Goal: Transaction & Acquisition: Purchase product/service

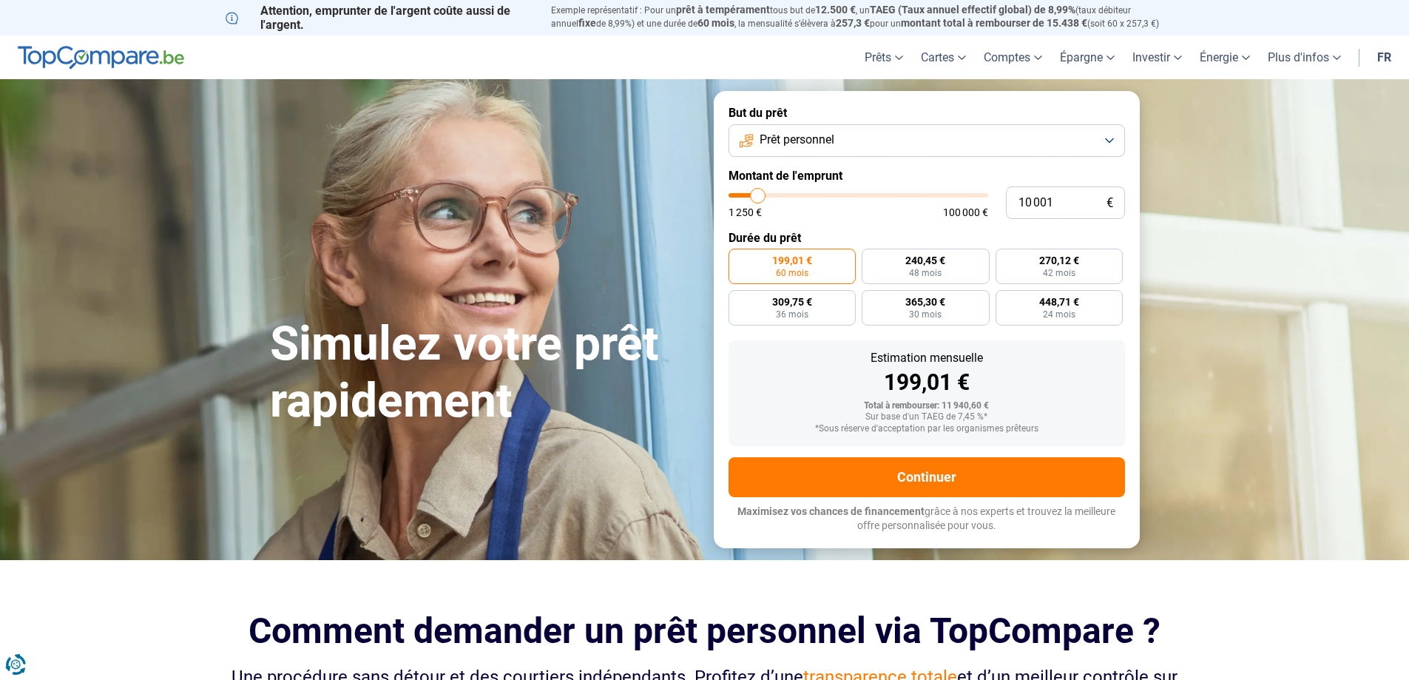
click at [1112, 138] on button "Prêt personnel" at bounding box center [927, 140] width 396 height 33
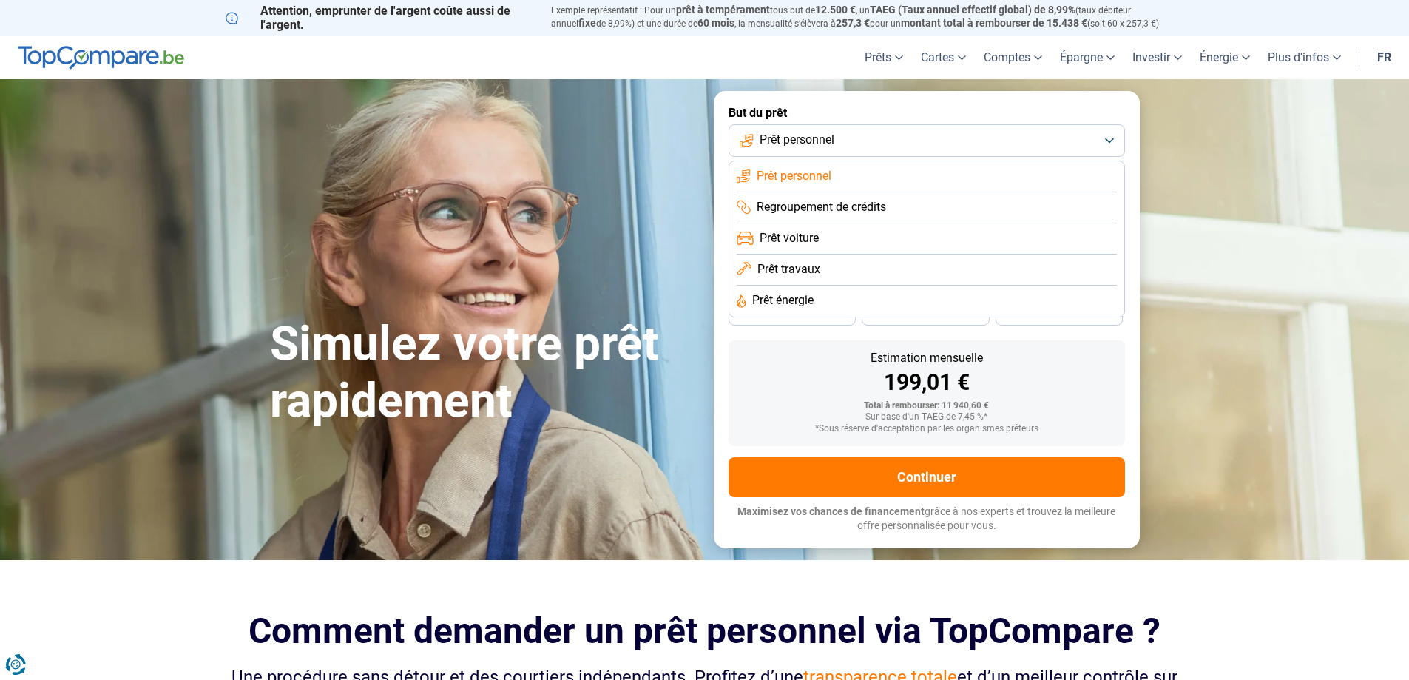
click at [805, 235] on span "Prêt voiture" at bounding box center [789, 238] width 59 height 16
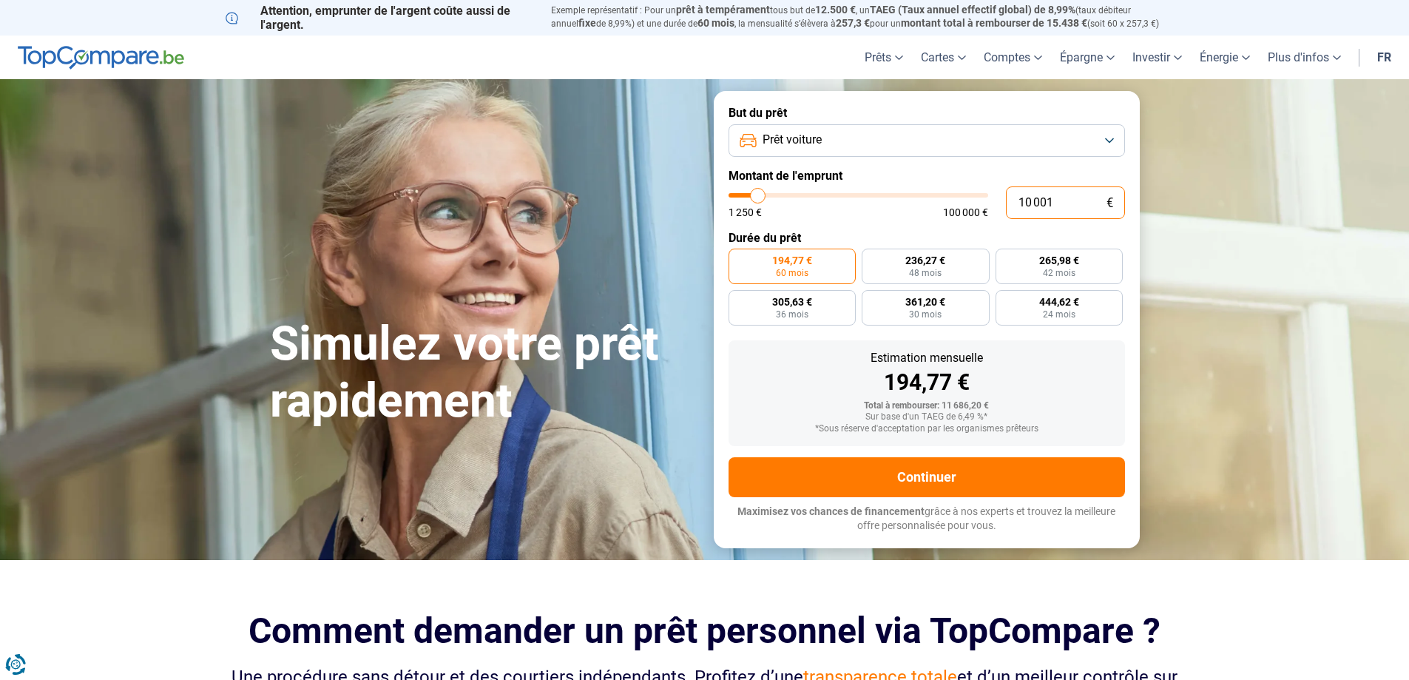
click at [1063, 202] on input "10 001" at bounding box center [1065, 202] width 119 height 33
type input "1 000"
type input "1250"
type input "100"
type input "1250"
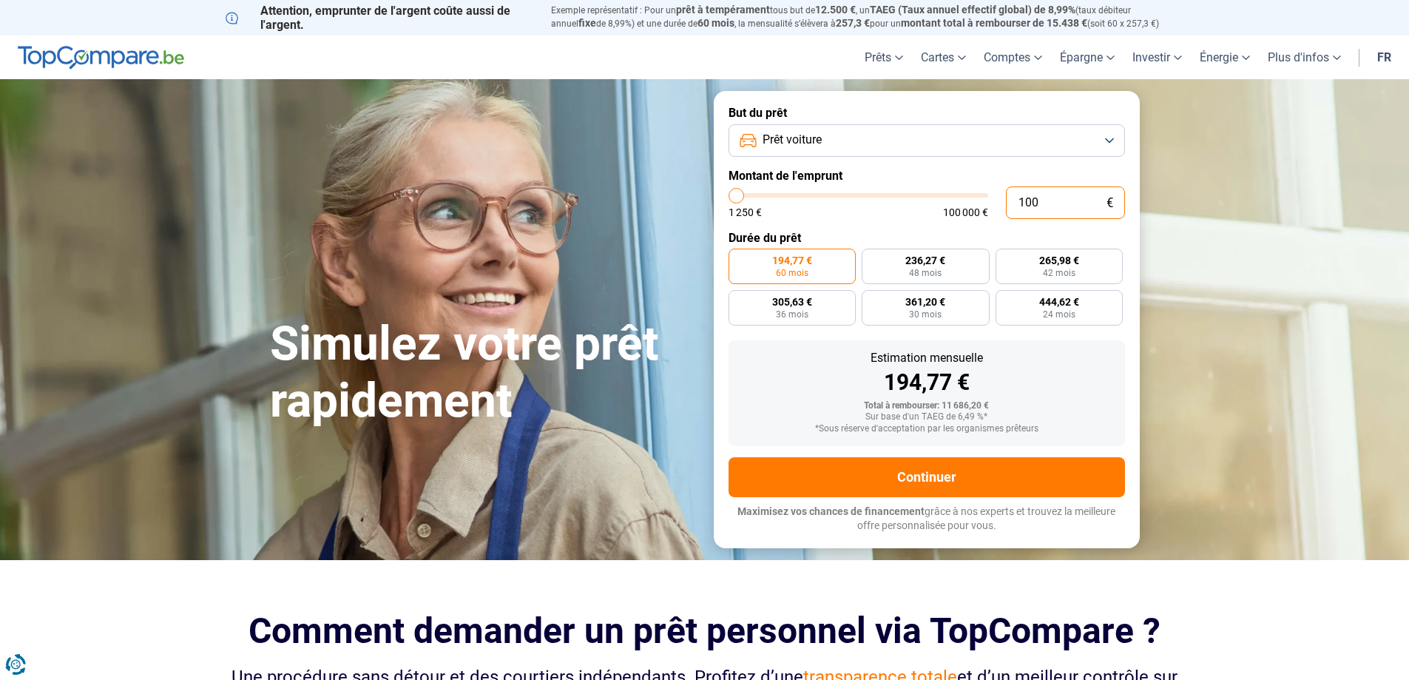
type input "10"
type input "1250"
type input "1"
type input "1250"
type input "0"
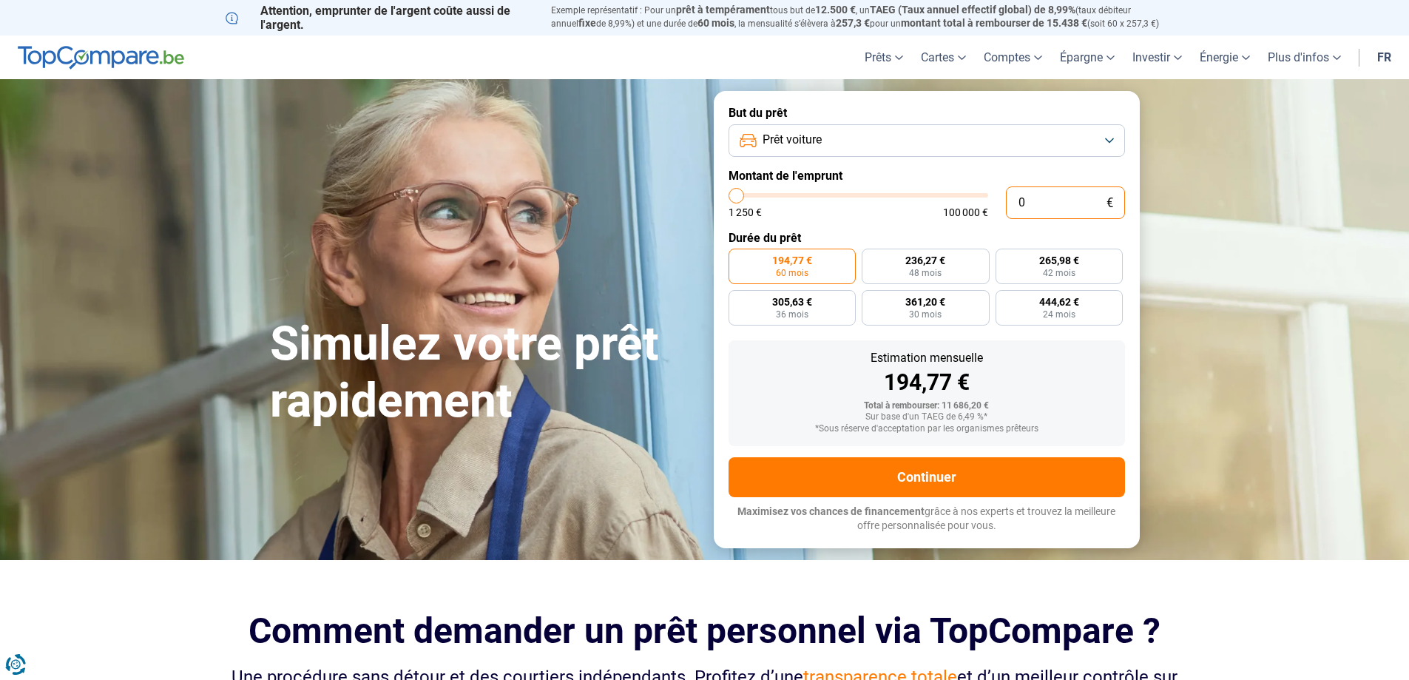
type input "1250"
type input "1"
type input "1250"
type input "17"
type input "1250"
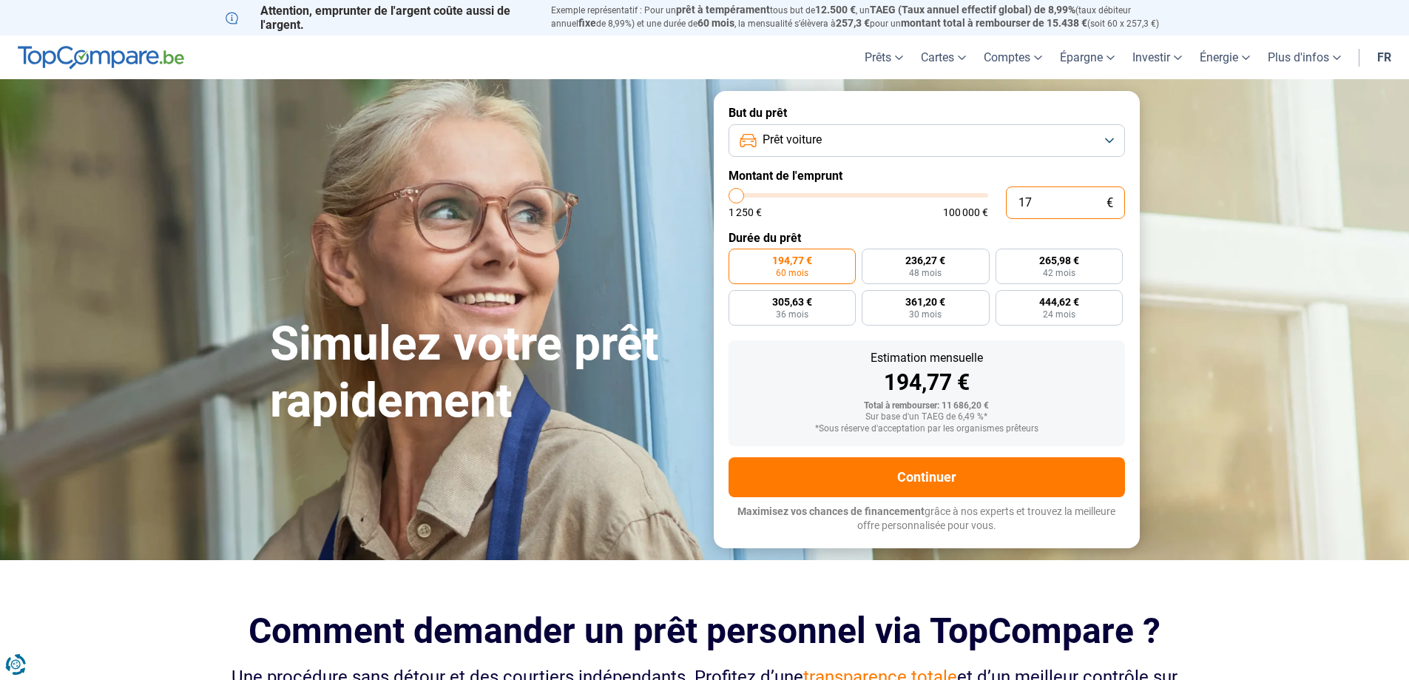
type input "170"
type input "1250"
type input "1 700"
type input "1750"
type input "17 000"
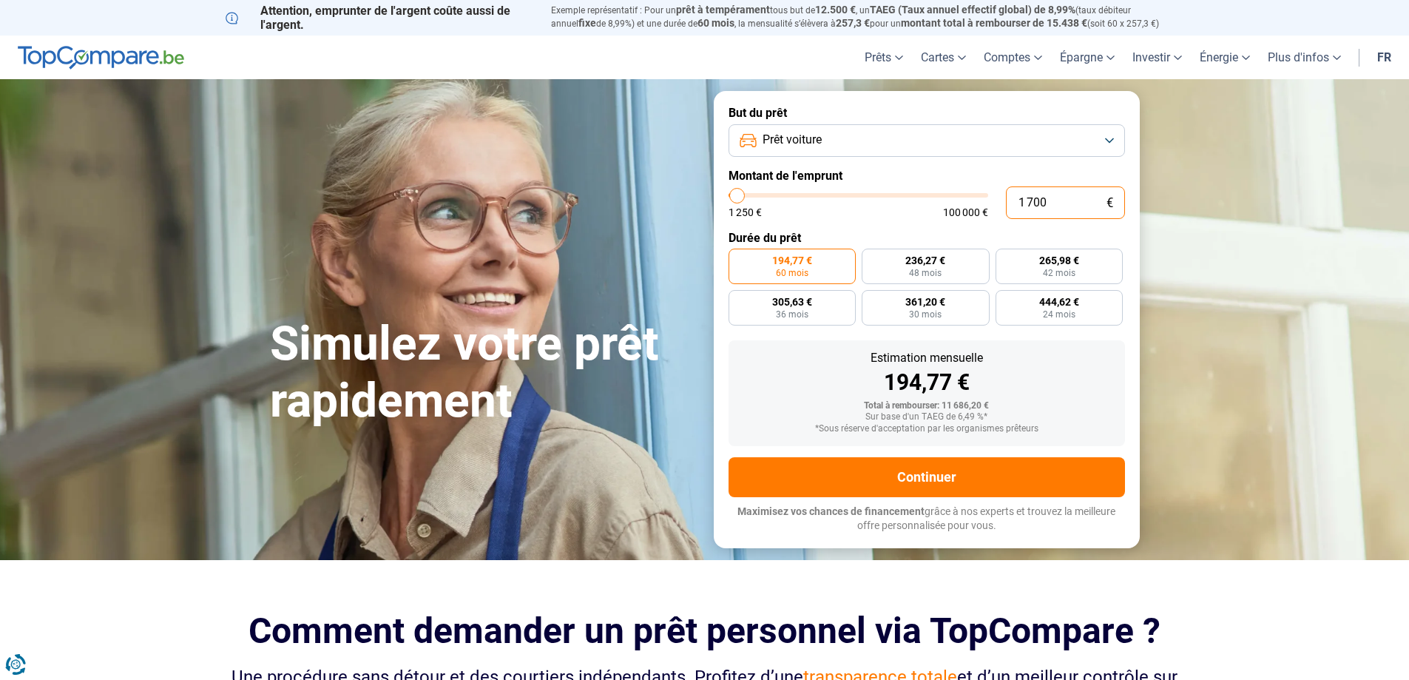
type input "17000"
radio input "false"
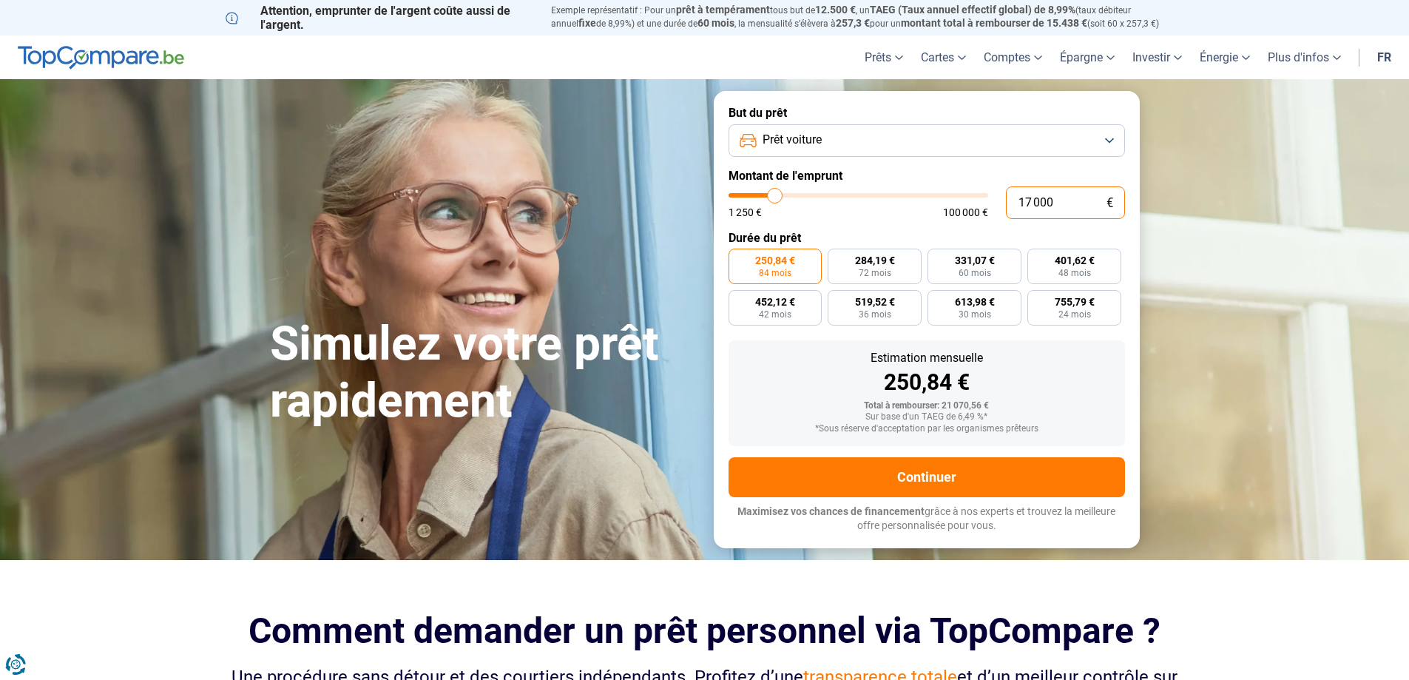
type input "17 000"
click at [1021, 371] on div "250,84 €" at bounding box center [926, 382] width 373 height 22
click at [1077, 267] on label "401,62 € 48 mois" at bounding box center [1074, 267] width 94 height 36
click at [1037, 258] on input "401,62 € 48 mois" at bounding box center [1032, 254] width 10 height 10
radio input "true"
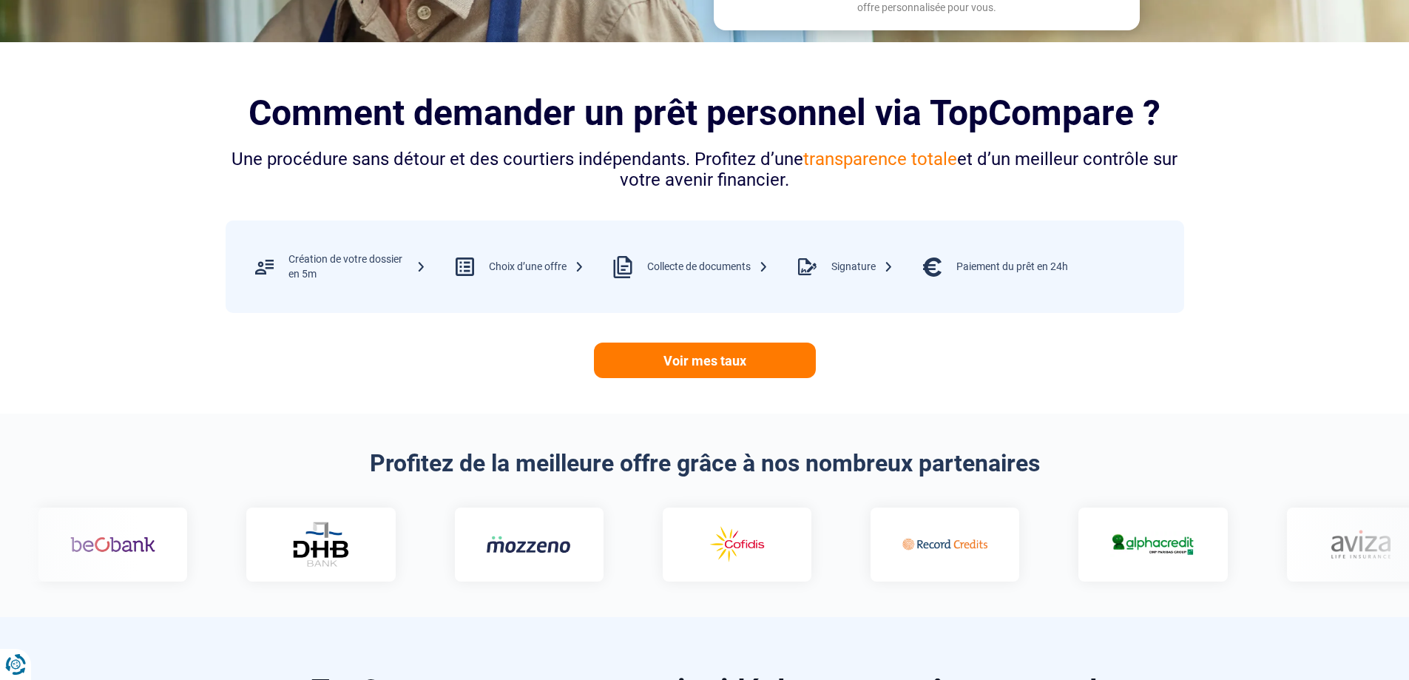
scroll to position [666, 0]
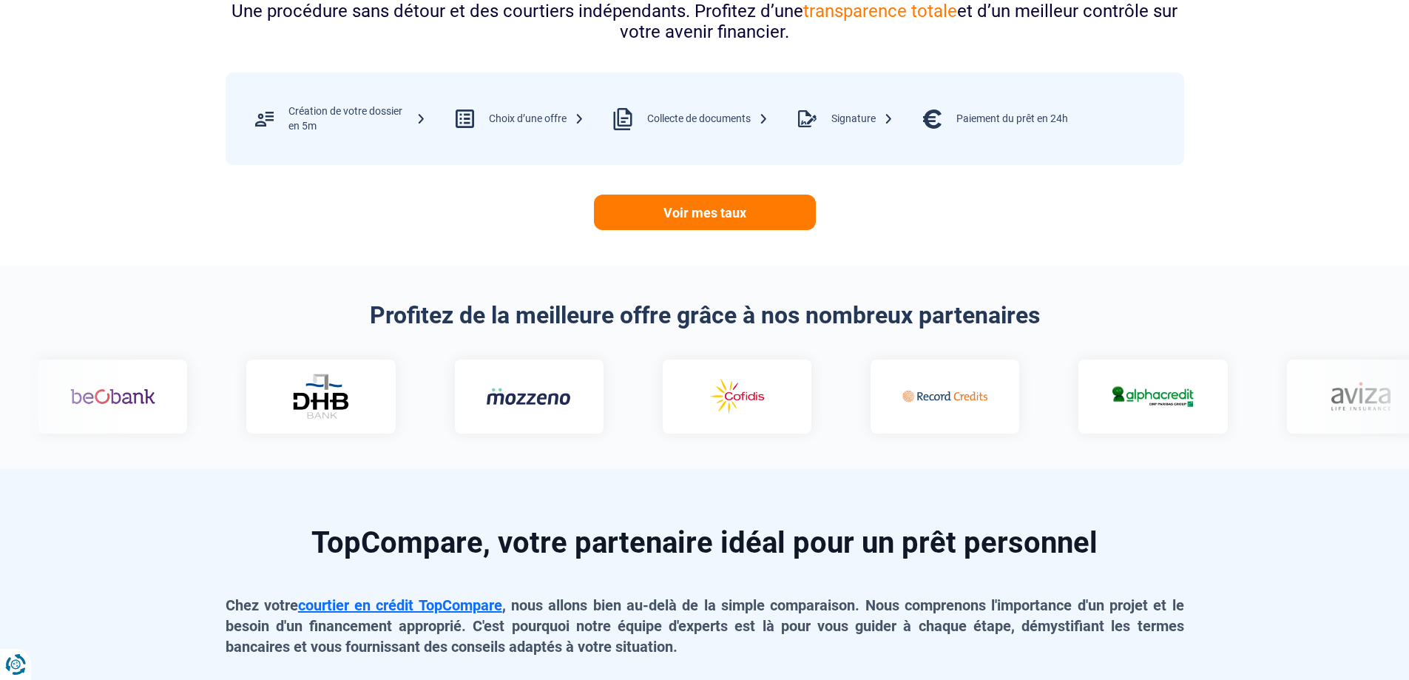
click at [693, 407] on img at bounding box center [735, 396] width 85 height 43
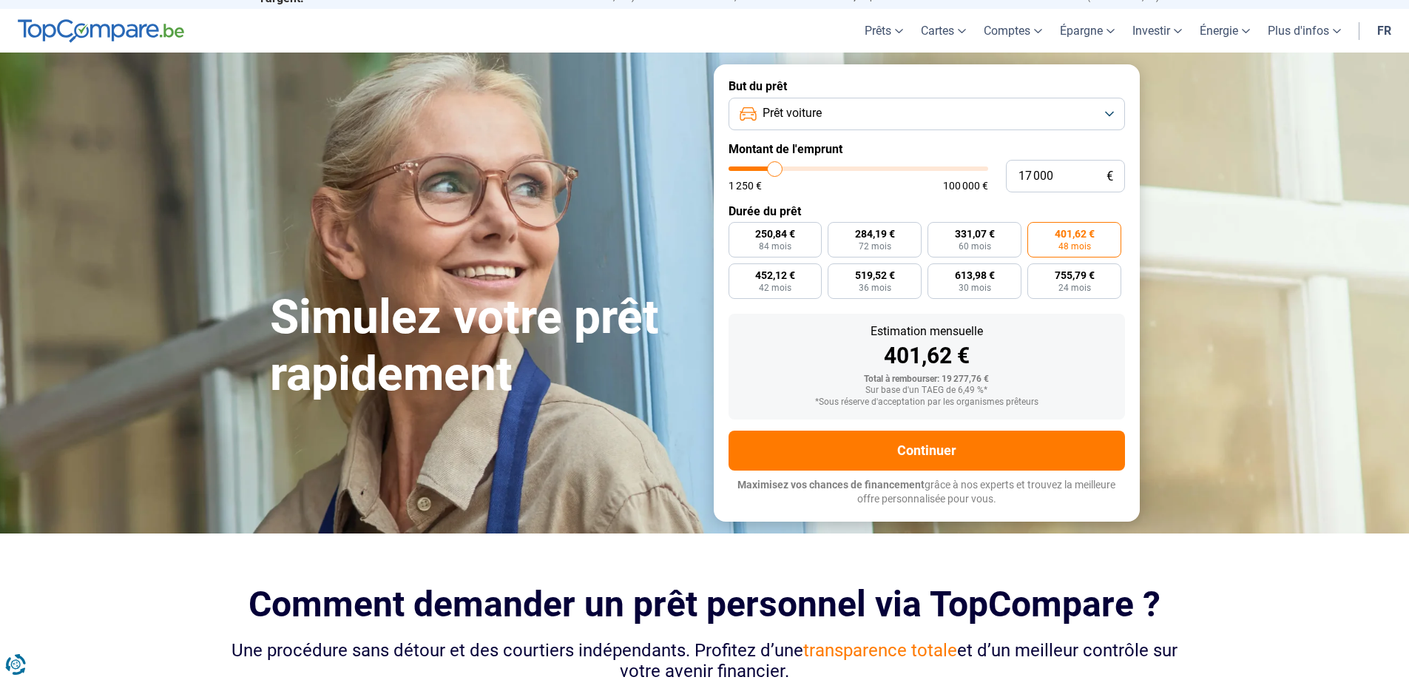
scroll to position [0, 0]
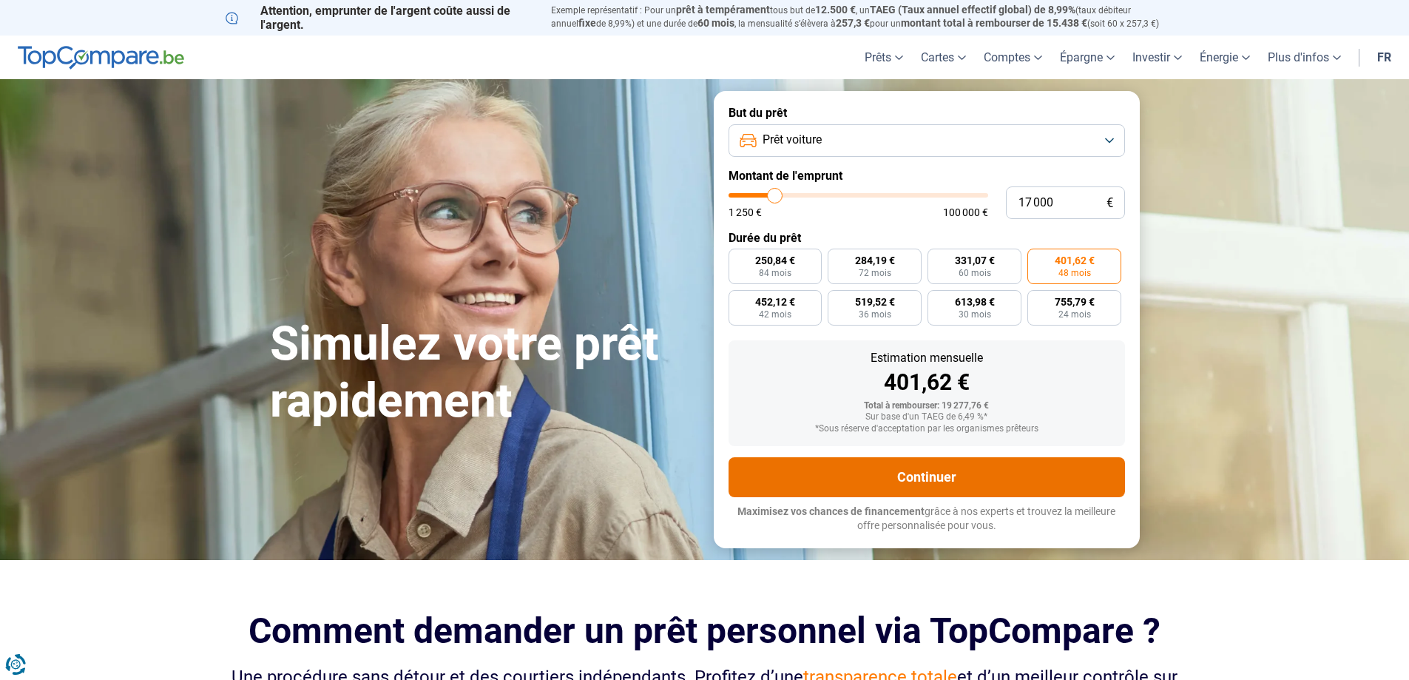
click at [968, 483] on button "Continuer" at bounding box center [927, 477] width 396 height 40
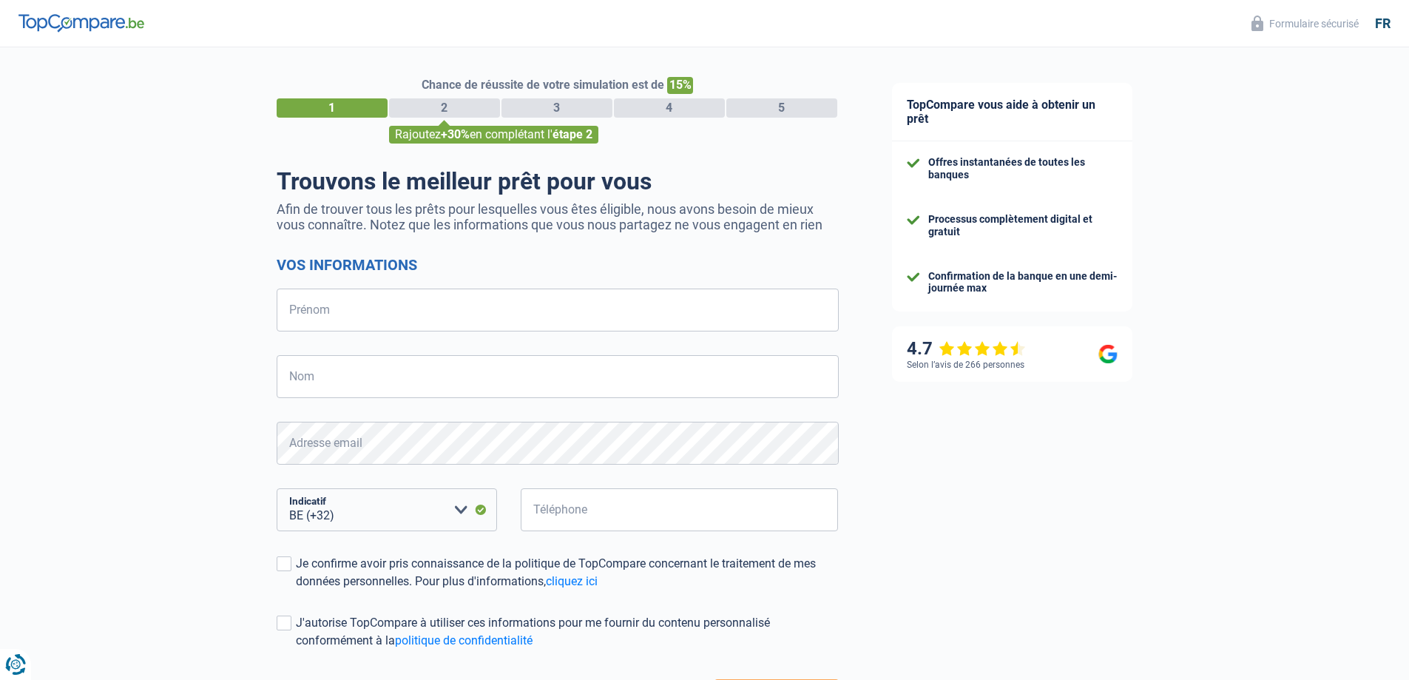
select select "32"
